Goal: Task Accomplishment & Management: Manage account settings

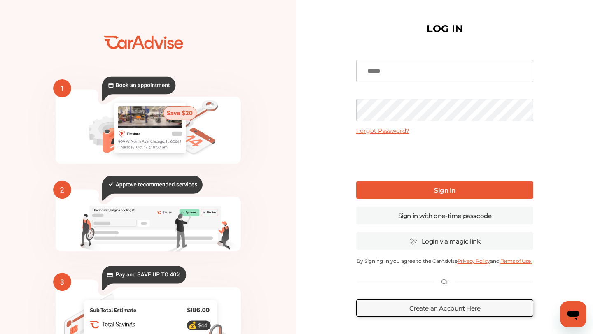
click at [402, 70] on input at bounding box center [444, 71] width 177 height 22
click at [346, 66] on div "LOG IN Forgot Password? Sign In Sign in with one-time passcode Login via magic …" at bounding box center [445, 200] width 297 height 401
click at [377, 66] on input at bounding box center [444, 71] width 177 height 22
type input "**********"
click at [399, 185] on link "Sign In" at bounding box center [444, 190] width 177 height 17
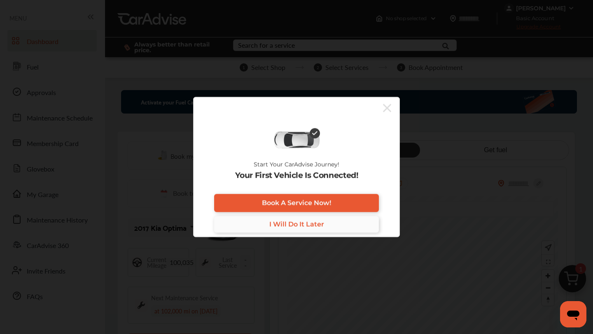
click at [285, 218] on link "I Will Do It Later" at bounding box center [296, 224] width 165 height 16
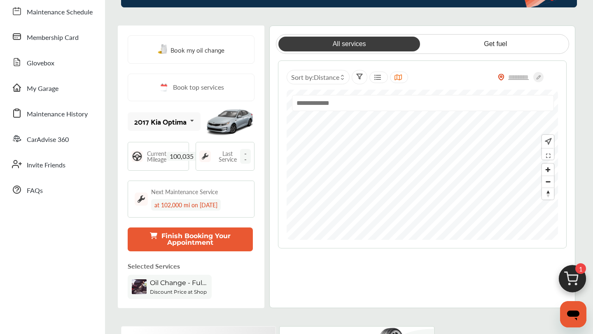
scroll to position [107, 0]
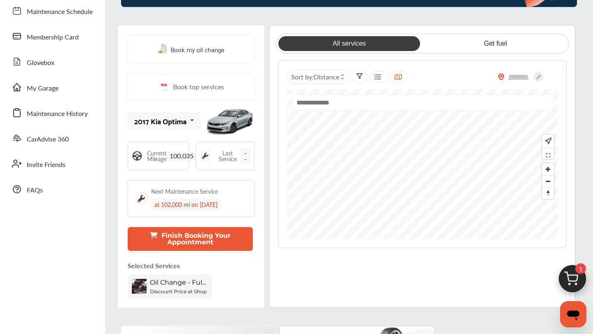
click at [217, 205] on div "at 102,000 mi on [DATE]" at bounding box center [186, 205] width 70 height 12
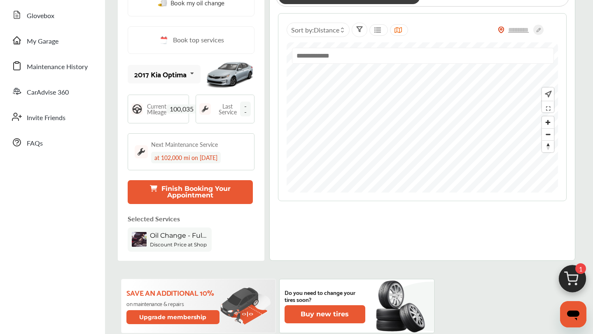
scroll to position [157, 0]
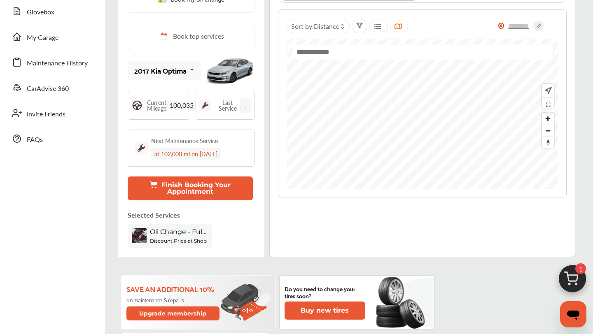
click at [179, 95] on div "Current Mileage 100,035" at bounding box center [158, 105] width 61 height 29
click at [179, 102] on span "100,035" at bounding box center [181, 105] width 30 height 9
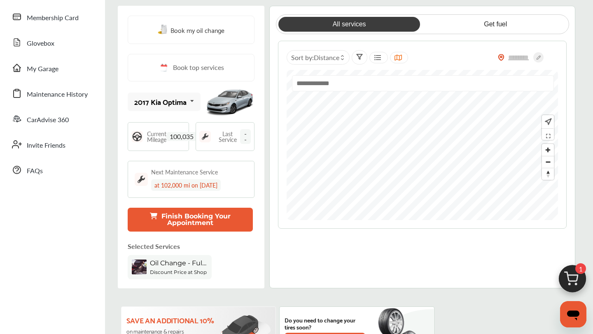
scroll to position [107, 0]
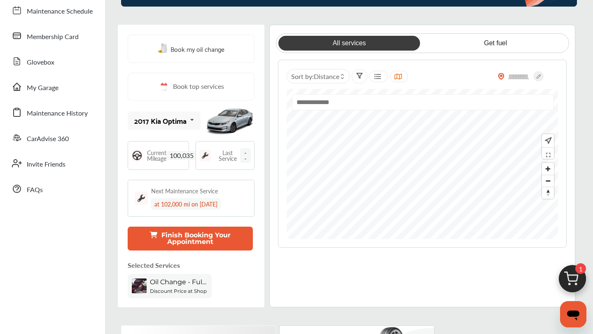
click at [192, 121] on icon at bounding box center [192, 121] width 14 height 18
click at [175, 141] on div "2017 Kia Optima" at bounding box center [163, 143] width 56 height 8
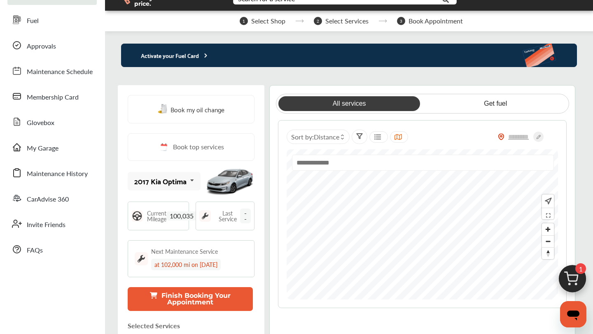
scroll to position [48, 0]
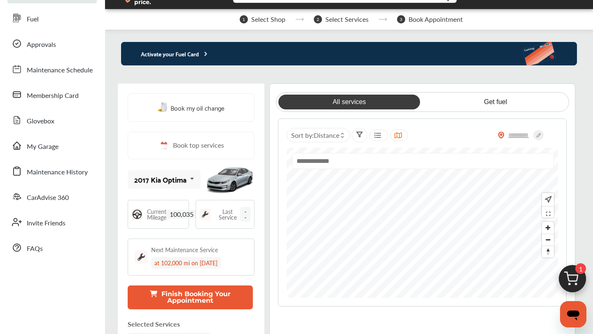
click at [235, 187] on img at bounding box center [229, 179] width 49 height 37
click at [227, 183] on img at bounding box center [229, 179] width 49 height 37
click at [246, 218] on span "--" at bounding box center [245, 214] width 11 height 15
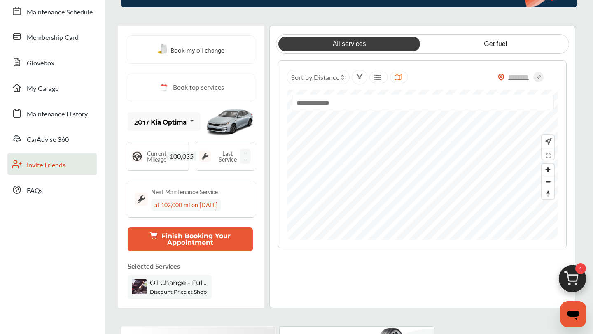
scroll to position [102, 0]
